Goal: Information Seeking & Learning: Learn about a topic

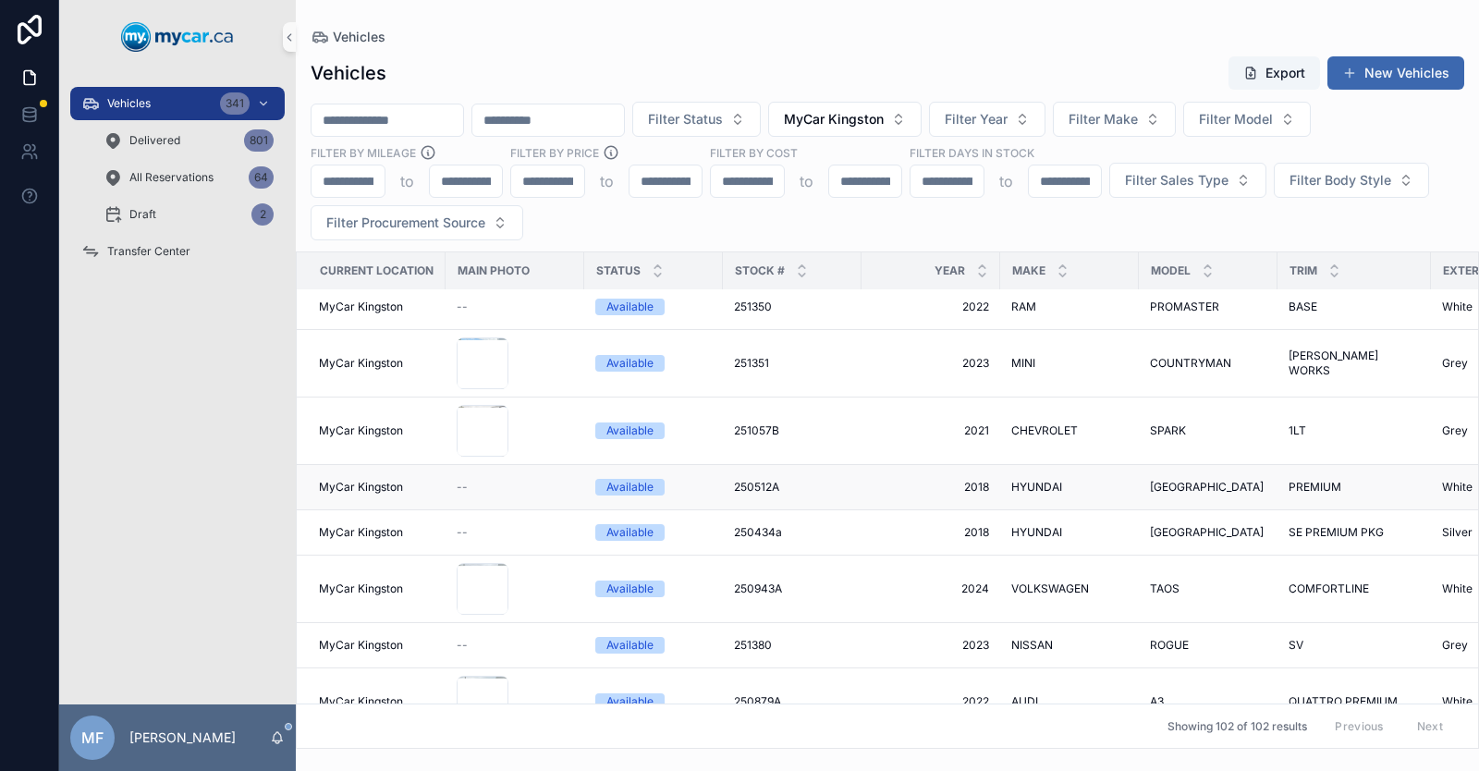
scroll to position [5924, 0]
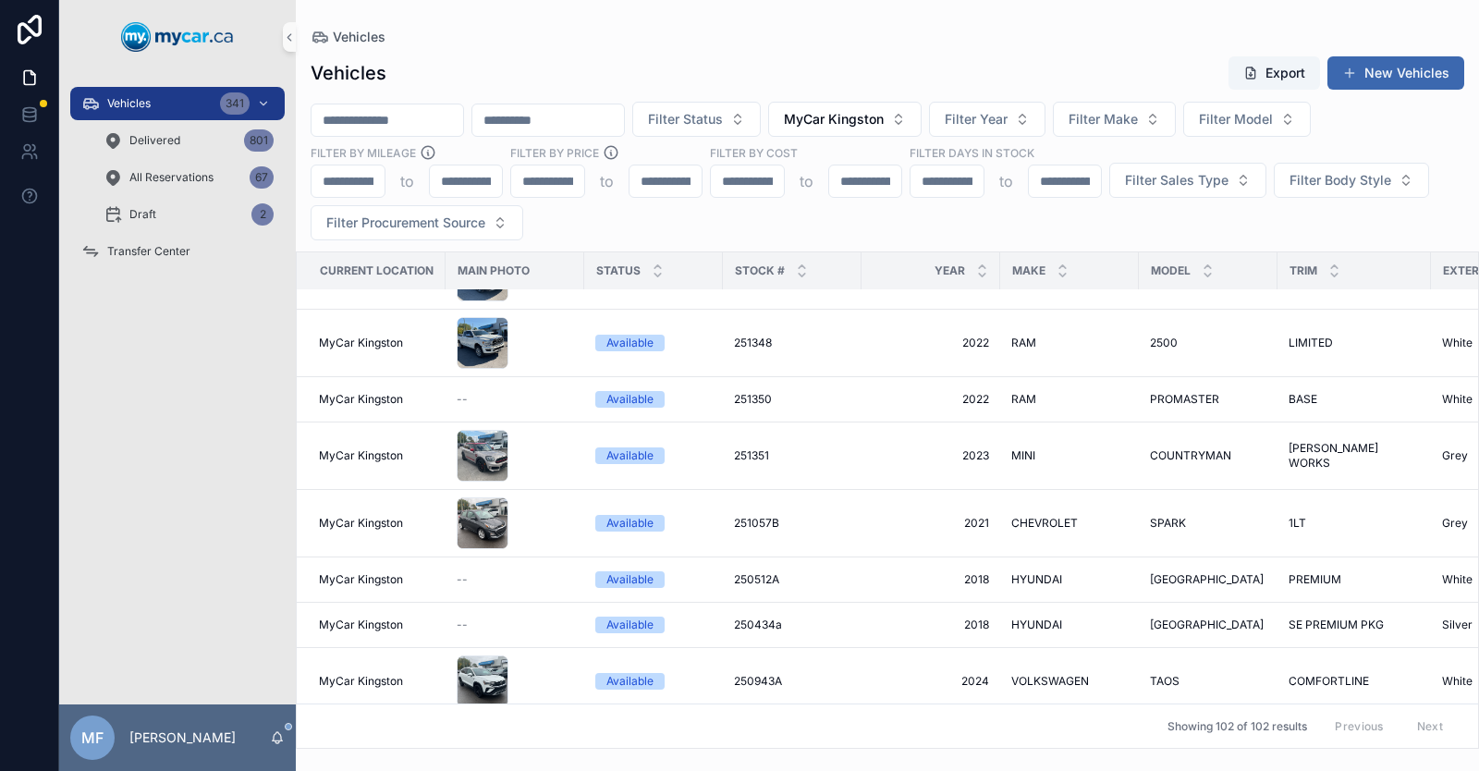
click at [392, 119] on input "scrollable content" at bounding box center [388, 120] width 152 height 26
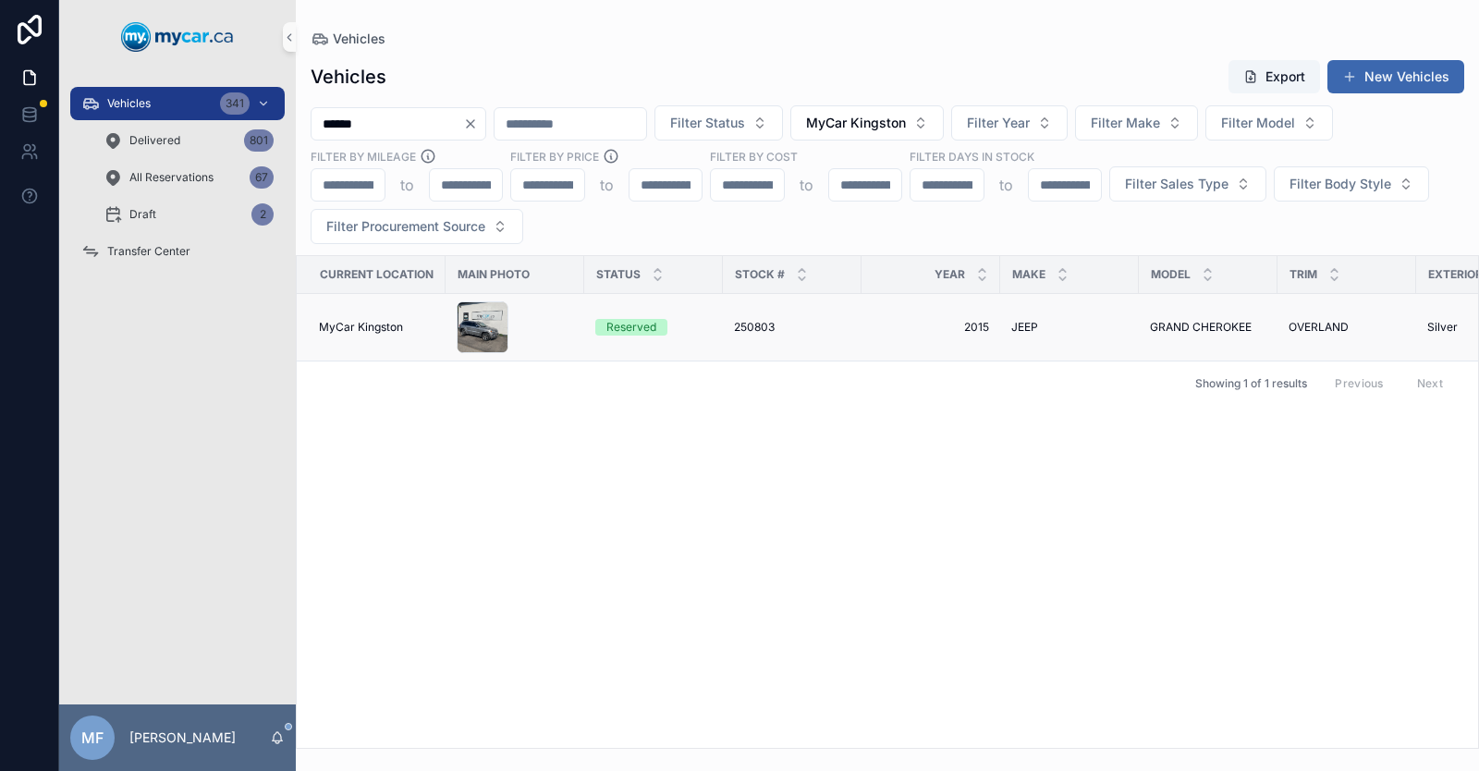
type input "******"
click at [760, 325] on span "250803" at bounding box center [754, 327] width 41 height 15
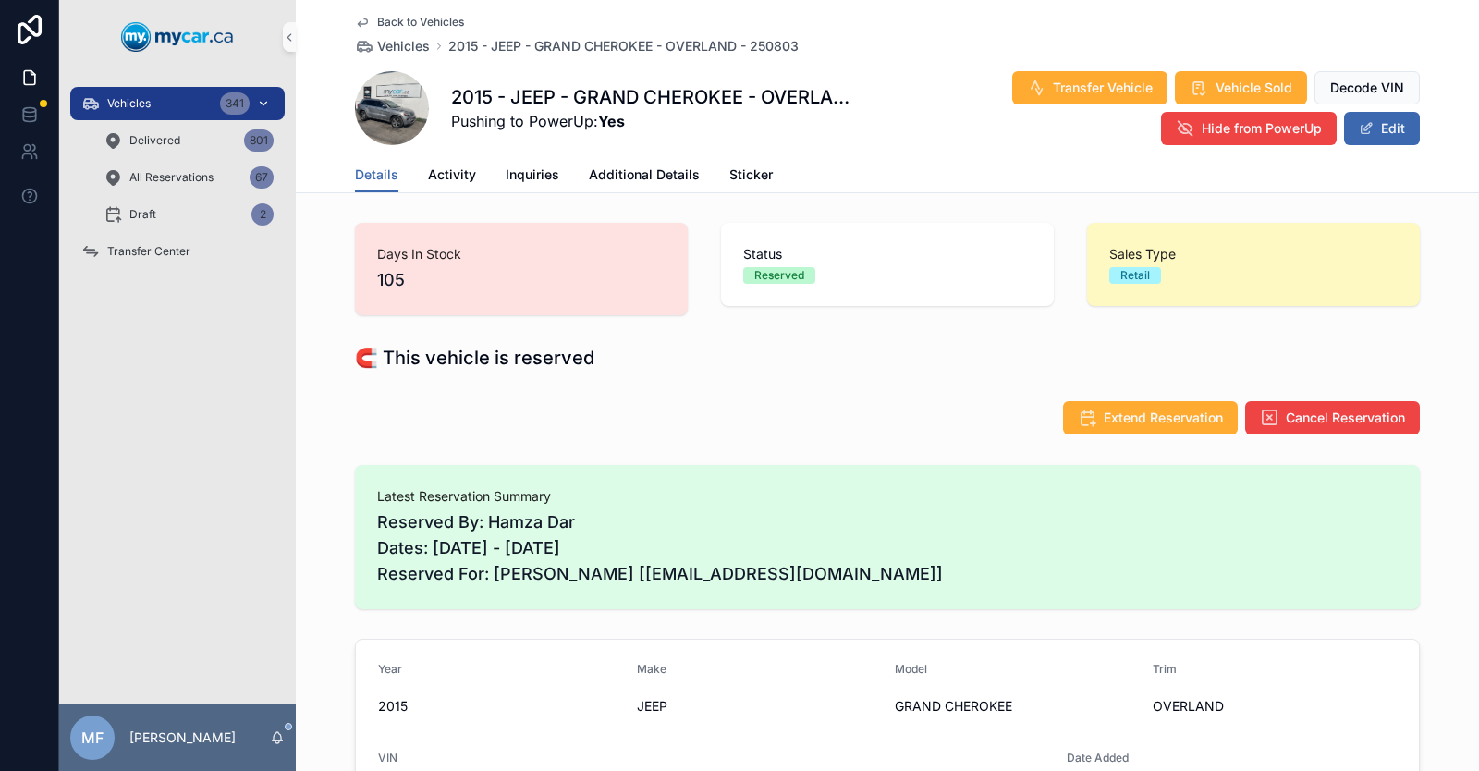
click at [147, 94] on div "Vehicles 341" at bounding box center [177, 104] width 192 height 30
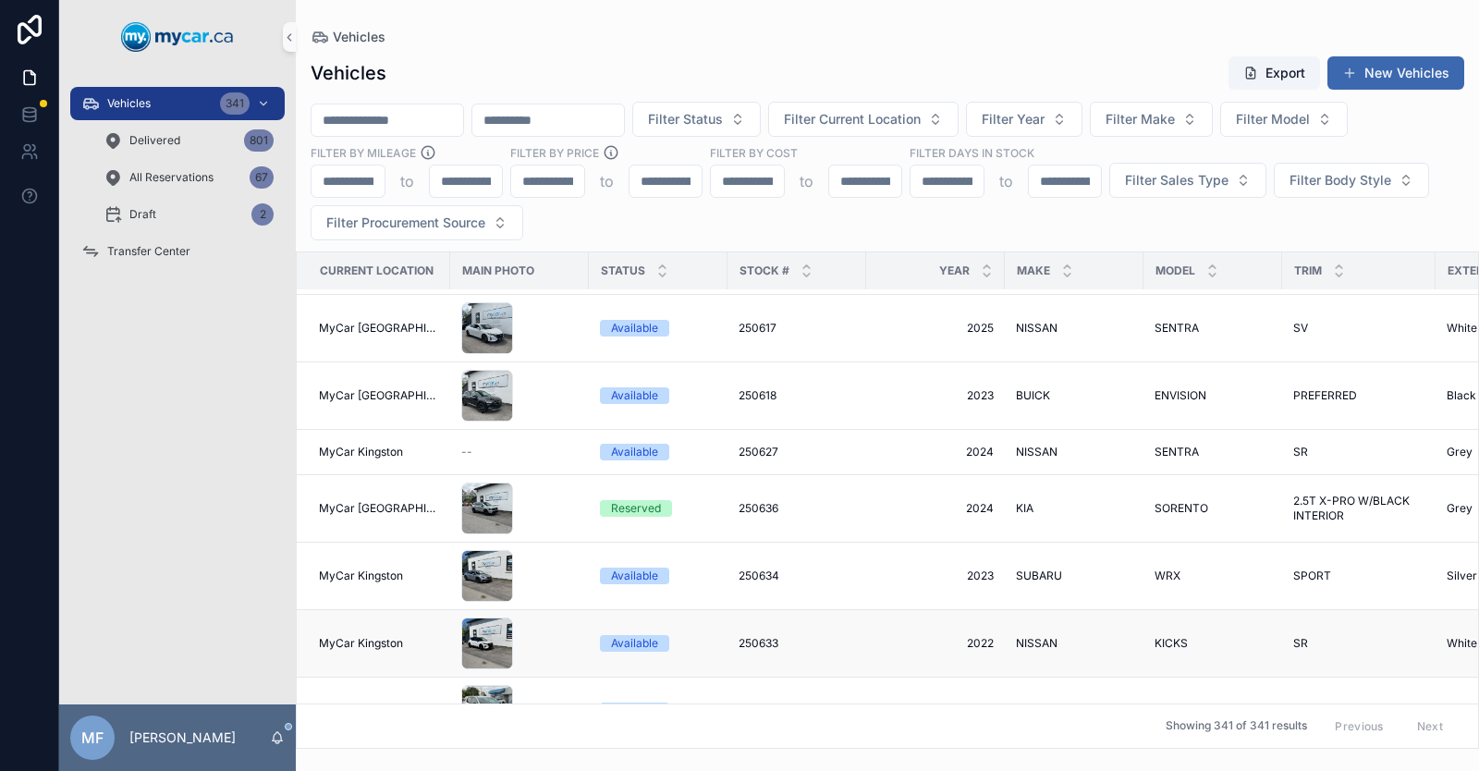
scroll to position [1387, 0]
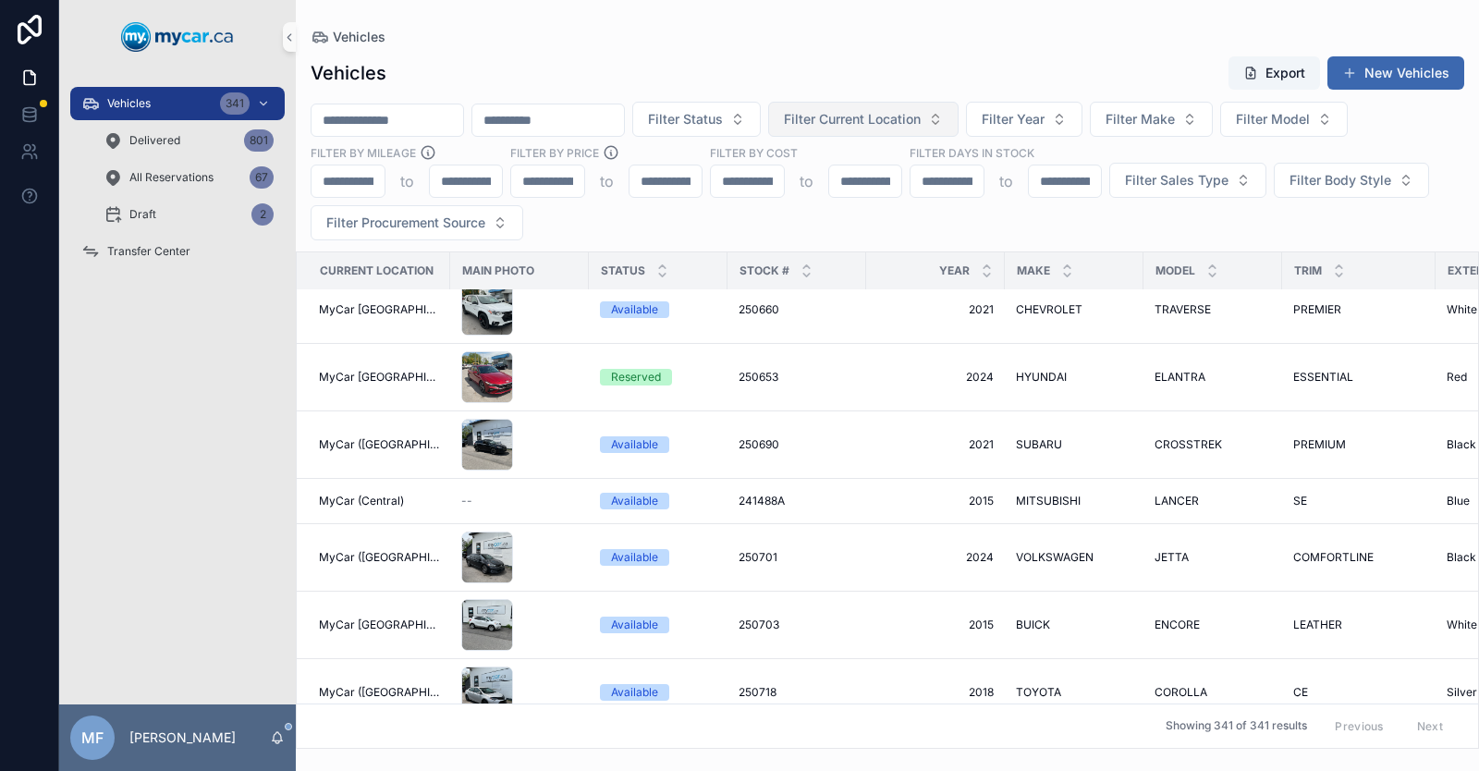
click at [921, 111] on span "Filter Current Location" at bounding box center [852, 119] width 137 height 18
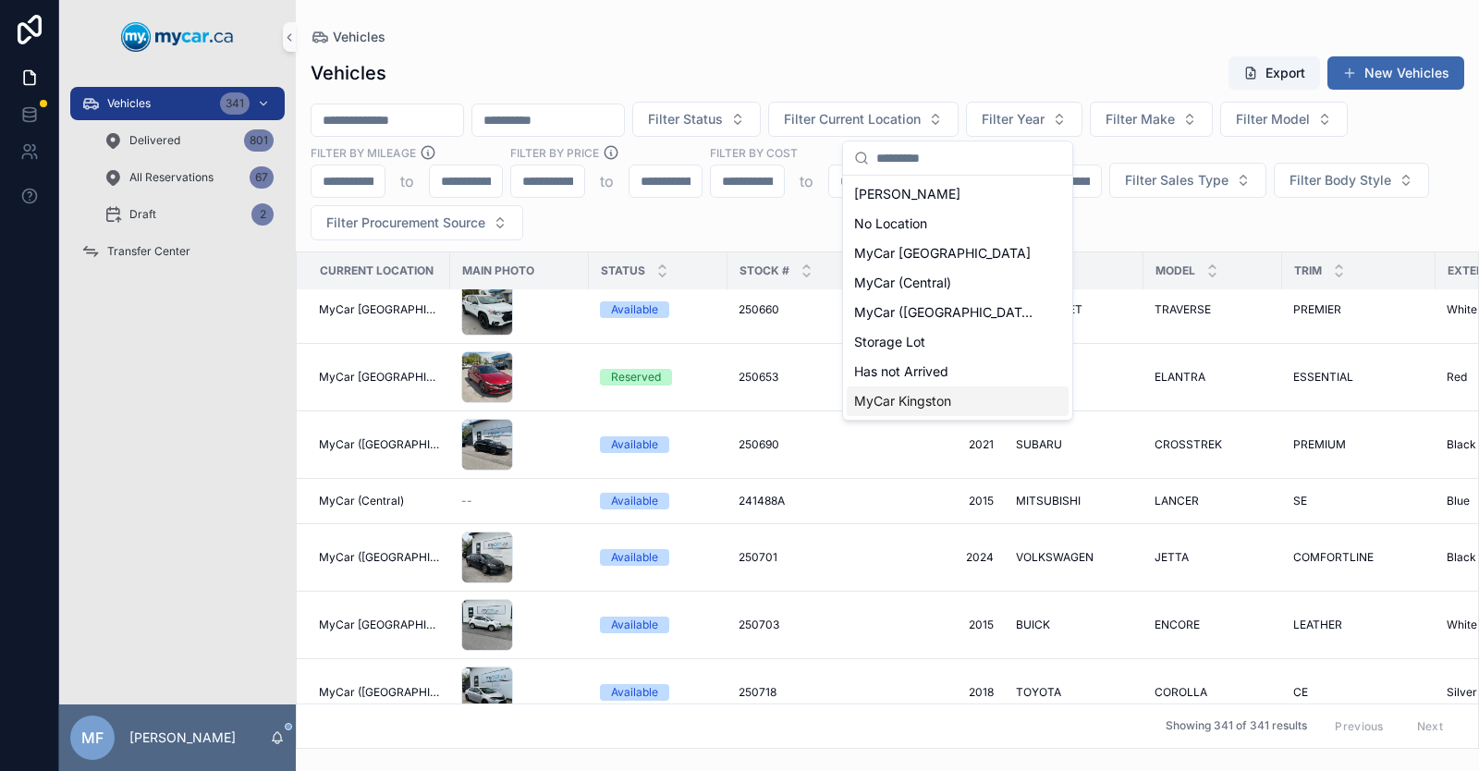
click at [912, 404] on span "MyCar Kingston" at bounding box center [902, 401] width 97 height 18
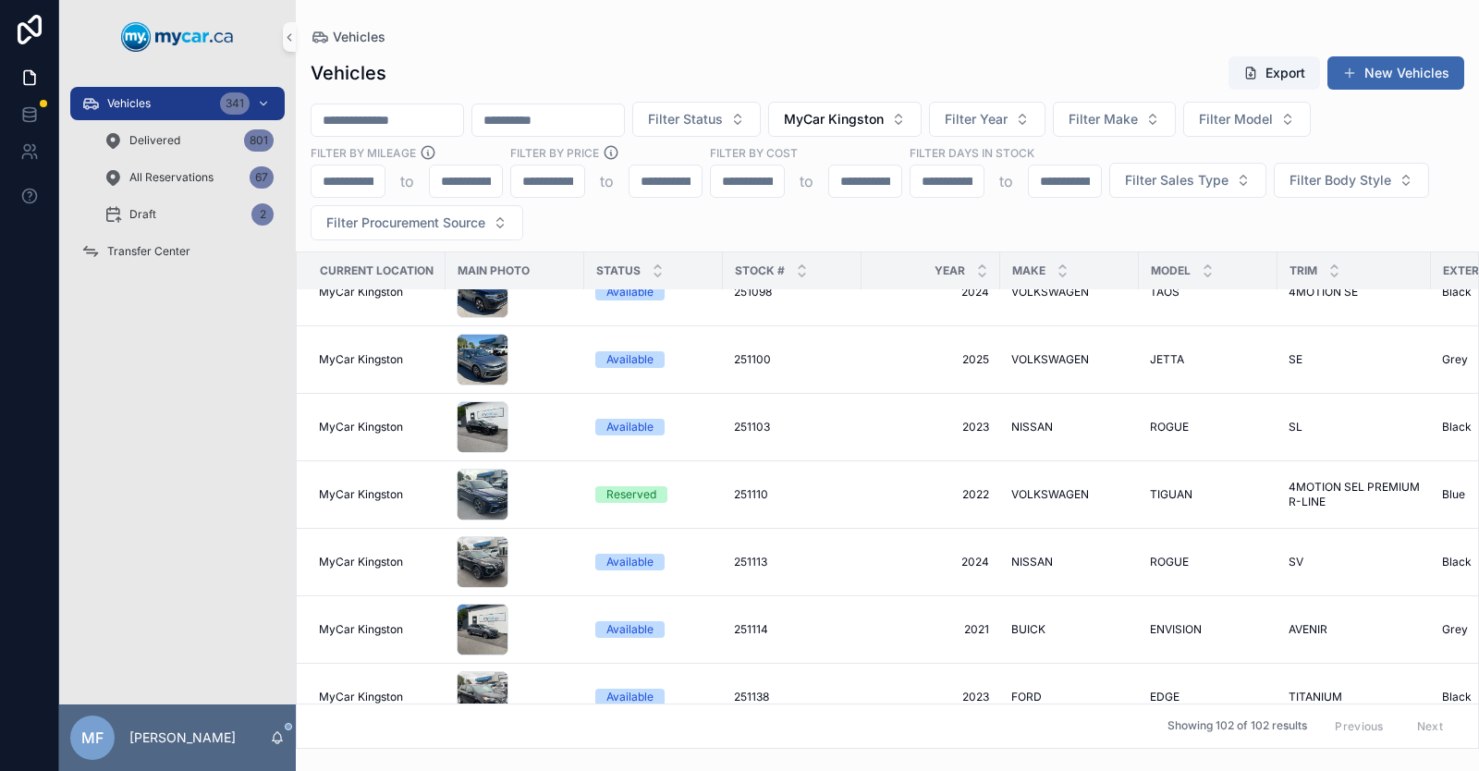
scroll to position [3235, 0]
